Goal: Information Seeking & Learning: Learn about a topic

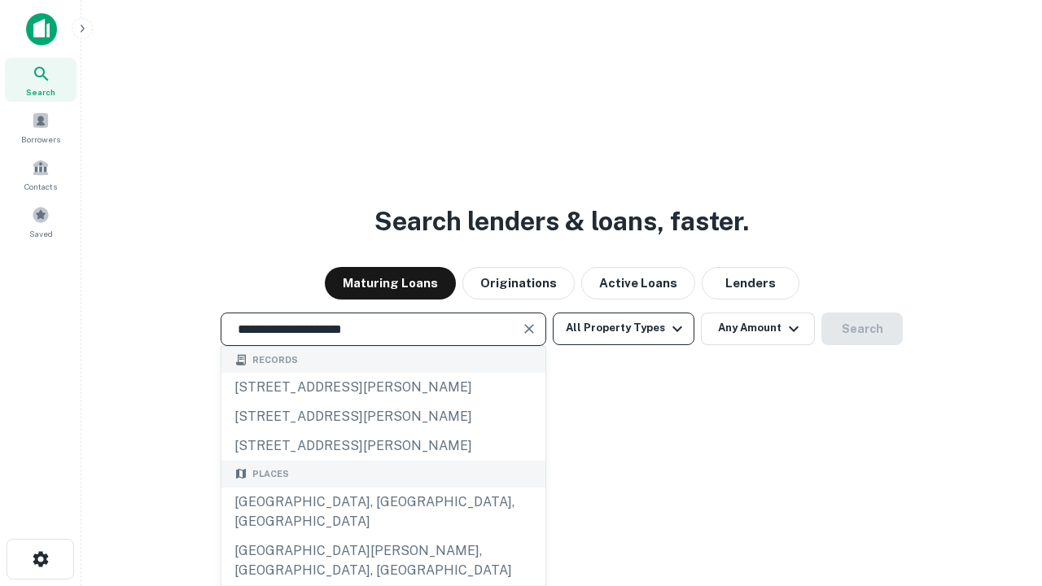
click at [623, 328] on button "All Property Types" at bounding box center [624, 328] width 142 height 33
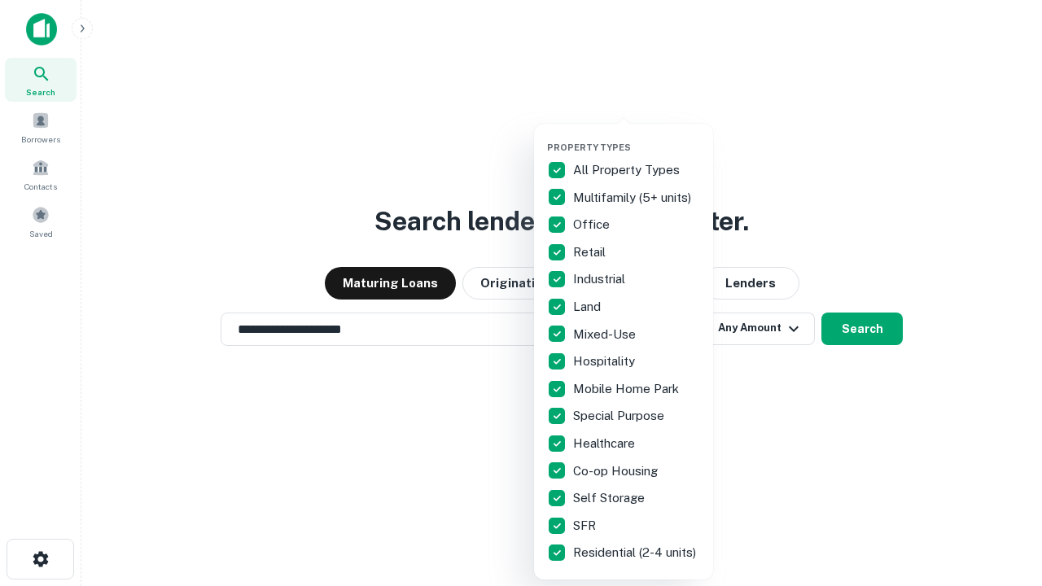
type input "**********"
click at [636, 137] on button "button" at bounding box center [636, 137] width 179 height 1
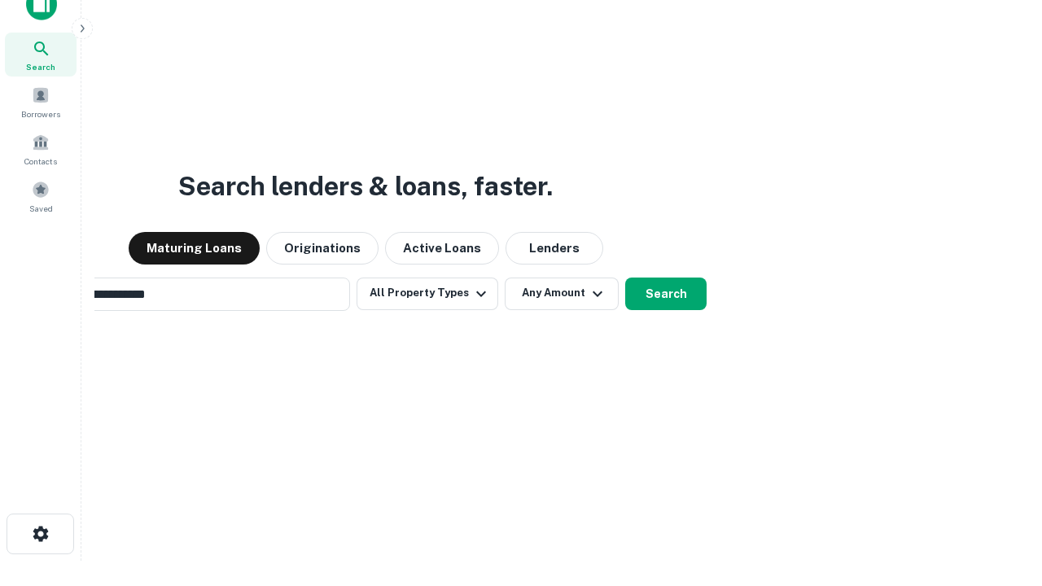
scroll to position [26, 0]
click at [505, 277] on button "Any Amount" at bounding box center [562, 293] width 114 height 33
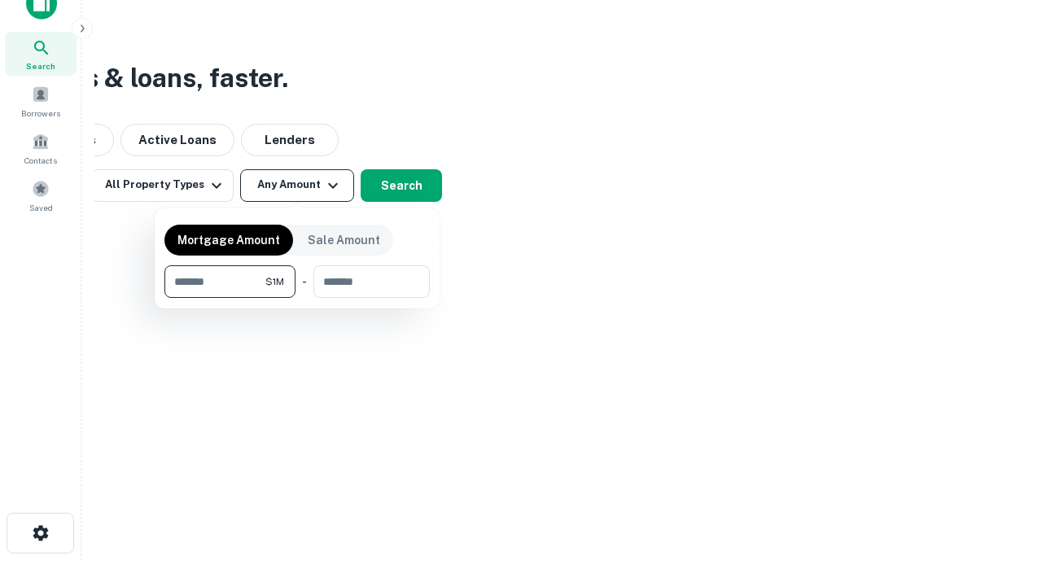
type input "*******"
click at [297, 298] on button "button" at bounding box center [296, 298] width 265 height 1
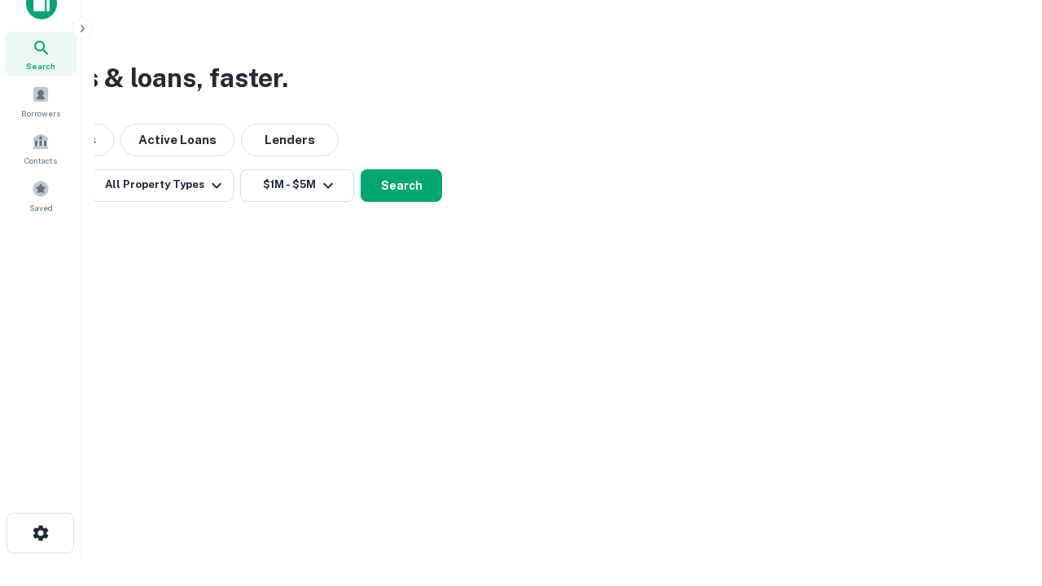
scroll to position [25, 0]
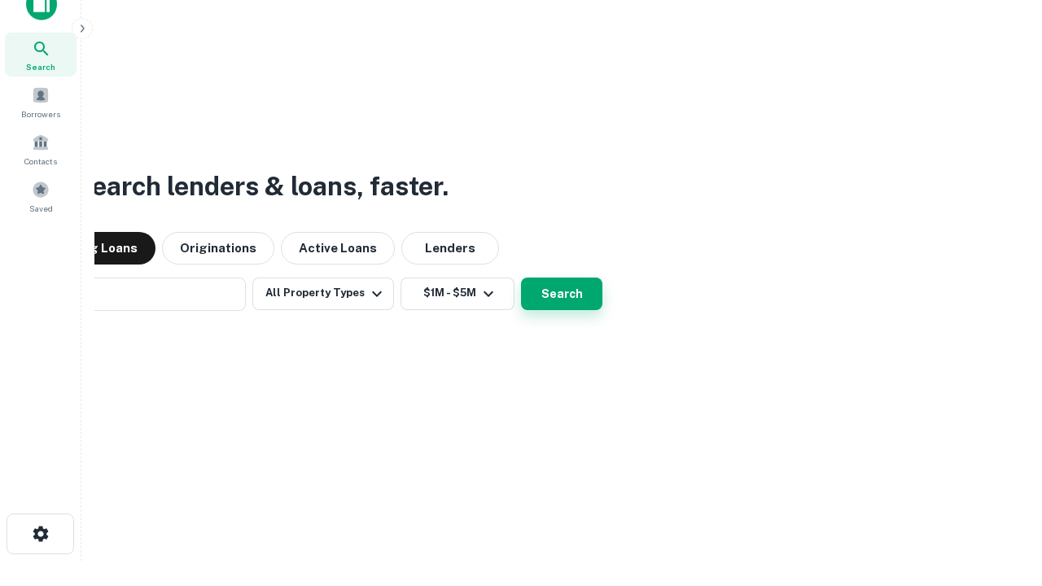
click at [521, 277] on button "Search" at bounding box center [561, 293] width 81 height 33
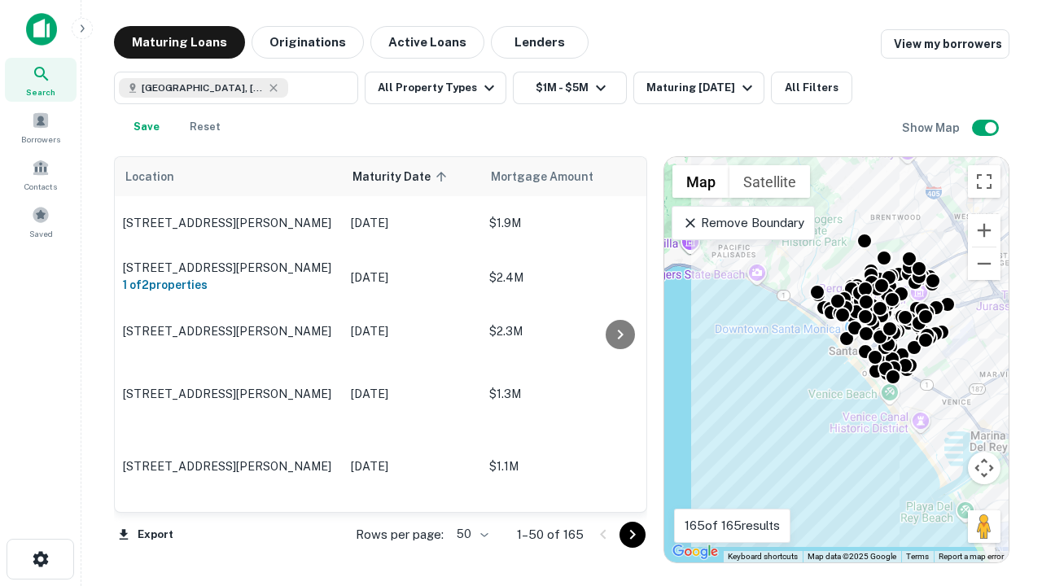
click at [470, 534] on body "Search Borrowers Contacts Saved Maturing Loans Originations Active Loans Lender…" at bounding box center [521, 293] width 1042 height 586
click at [470, 493] on li "25" at bounding box center [470, 492] width 47 height 29
